Goal: Task Accomplishment & Management: Manage account settings

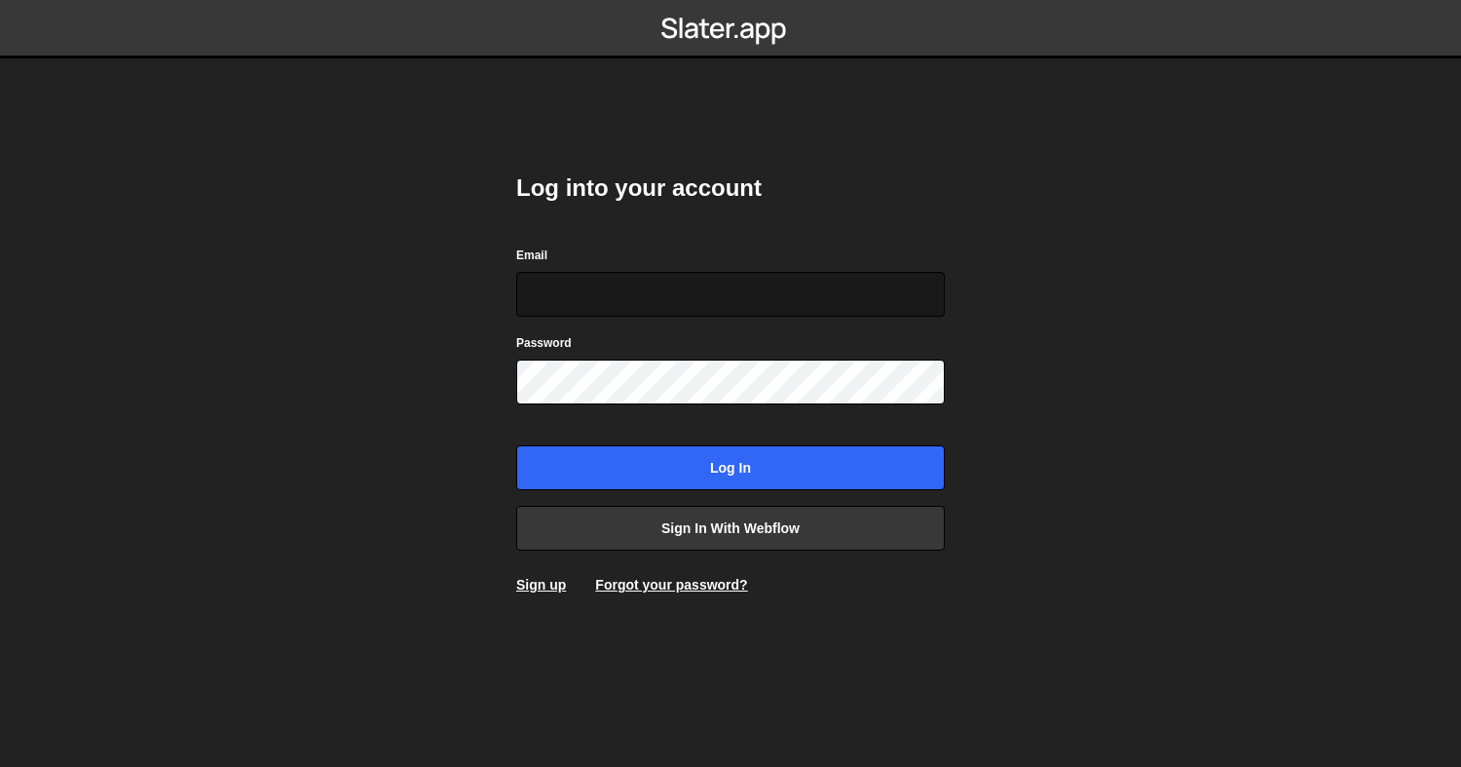
click at [572, 284] on input "Email" at bounding box center [730, 294] width 429 height 45
type input "simondemeulemeester9@gmail.com"
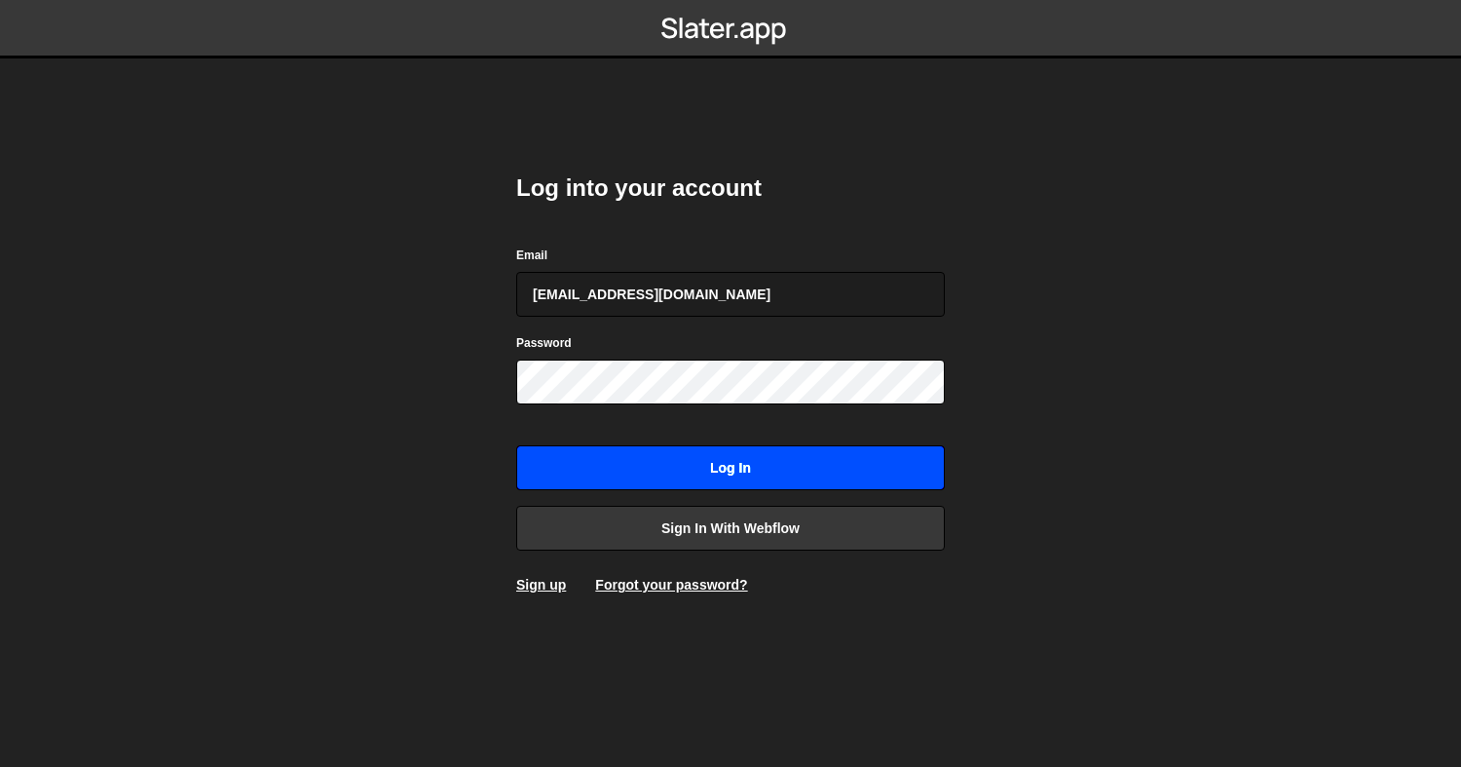
click at [713, 461] on input "Log in" at bounding box center [730, 467] width 429 height 45
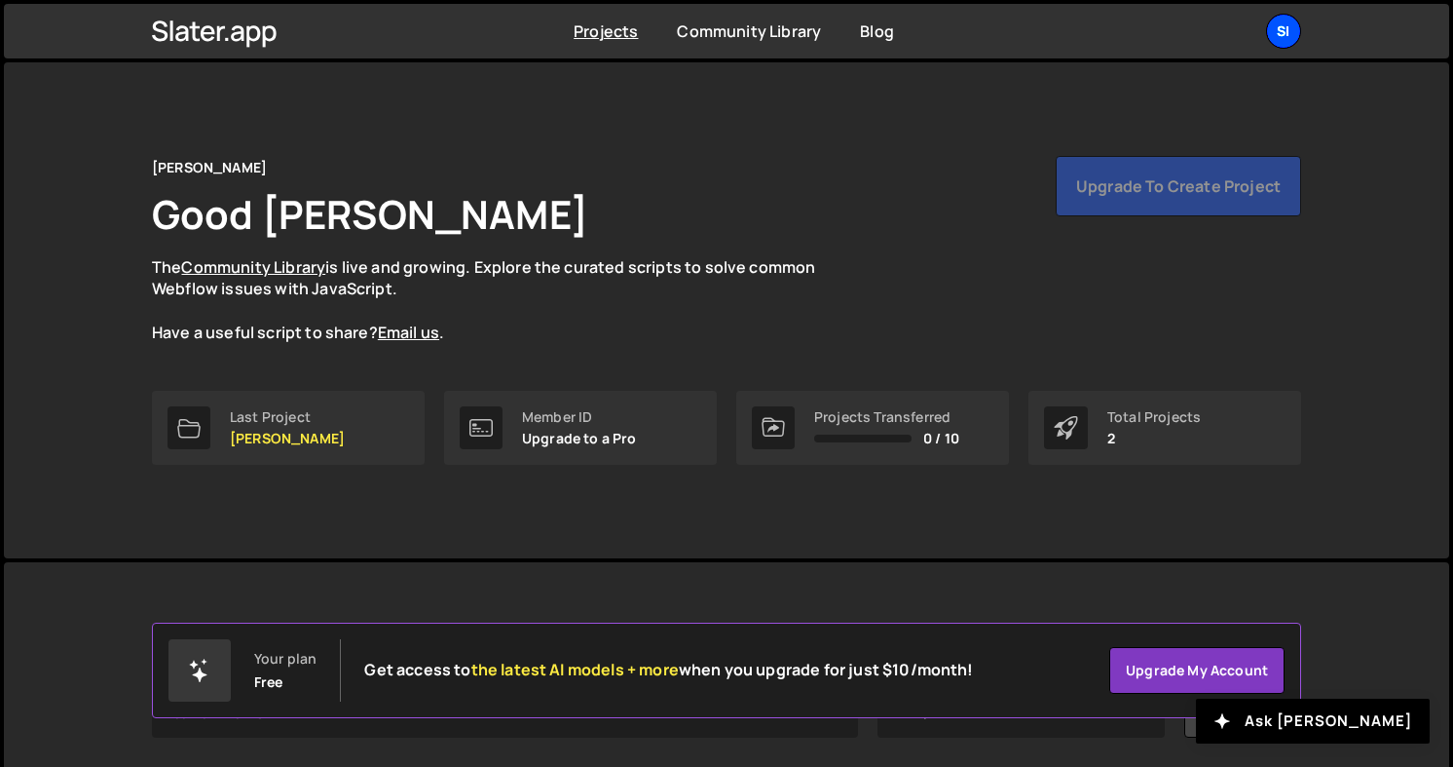
click at [1292, 40] on div "Si" at bounding box center [1283, 31] width 35 height 35
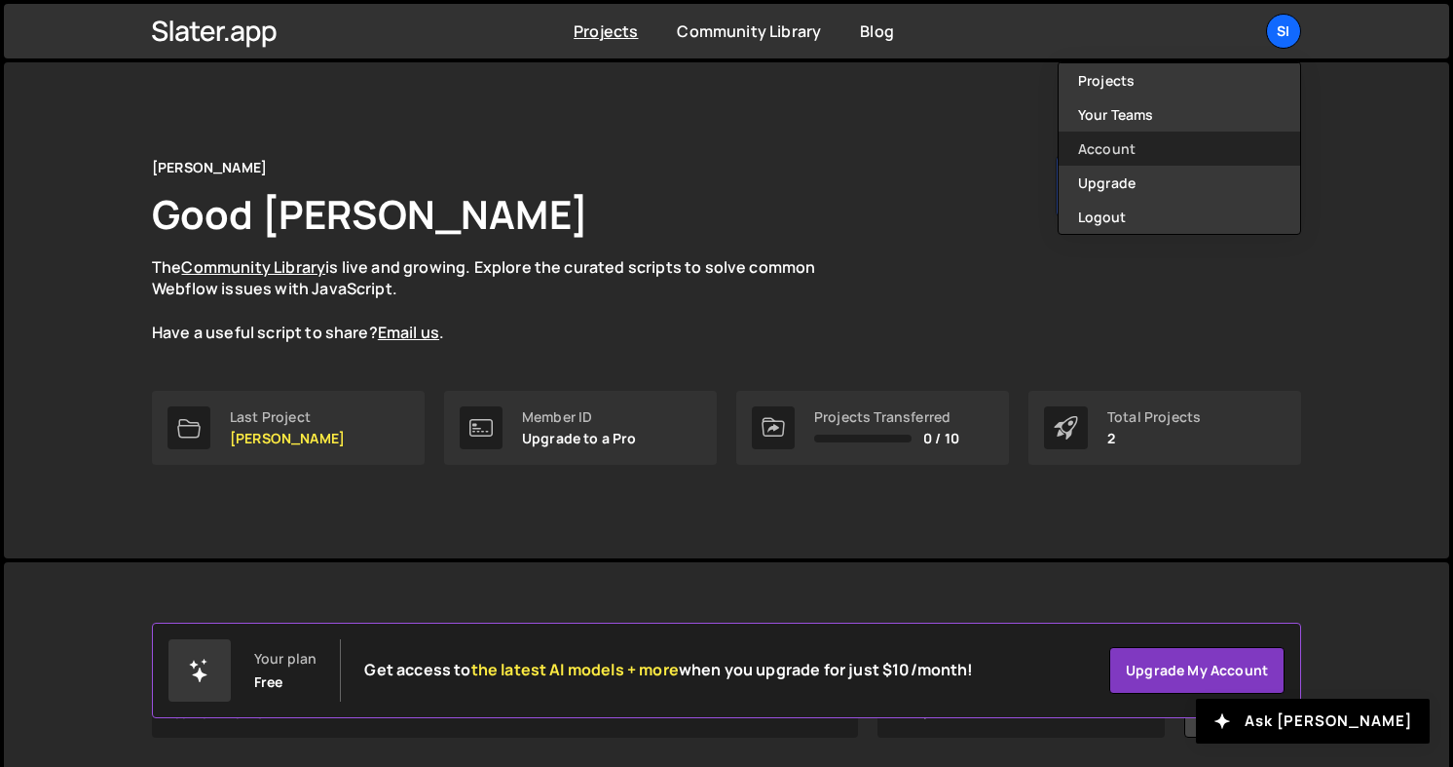
click at [1118, 153] on link "Account" at bounding box center [1180, 149] width 242 height 34
